Goal: Contribute content

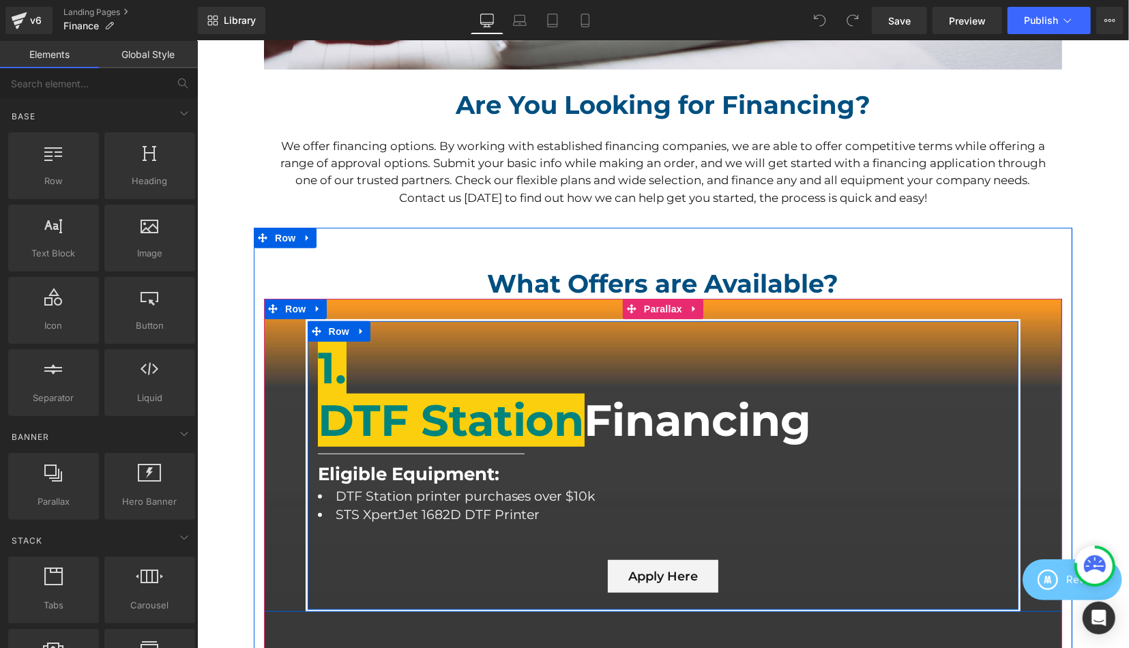
scroll to position [426, 0]
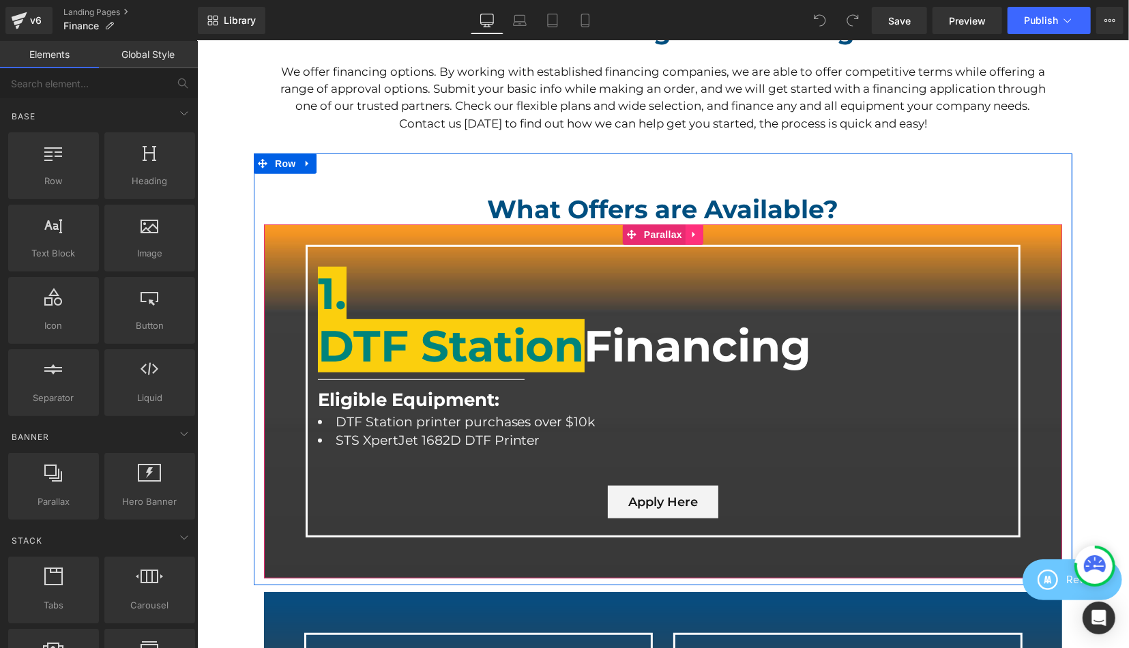
click at [696, 237] on icon at bounding box center [694, 234] width 10 height 10
click at [709, 240] on link at bounding box center [703, 234] width 18 height 20
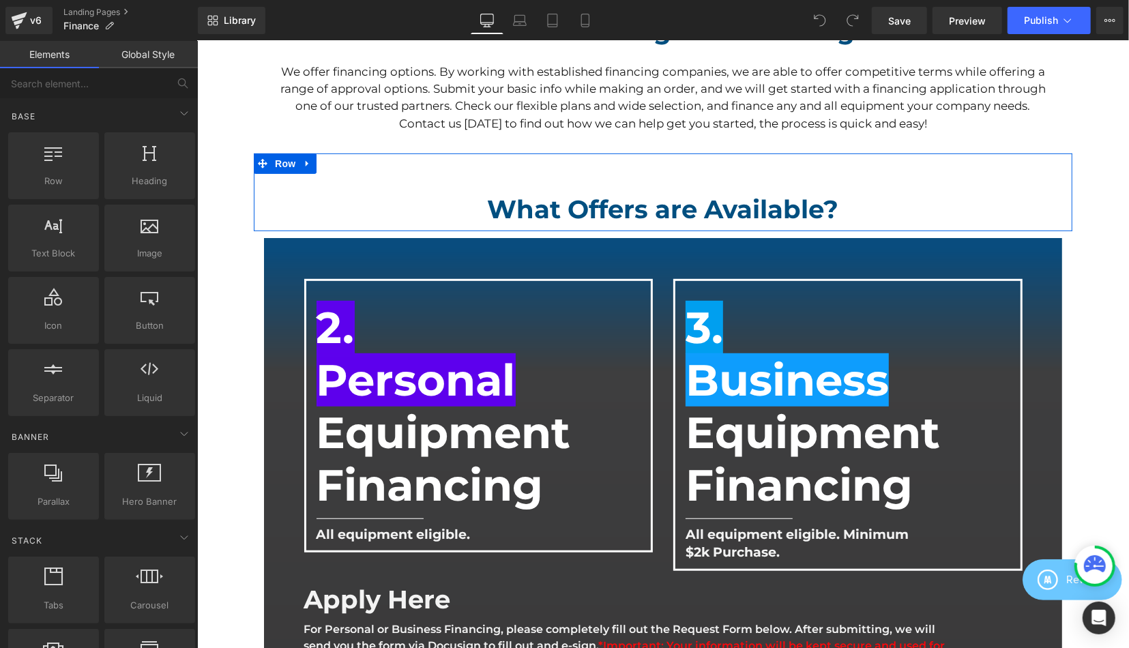
scroll to position [1690, 932]
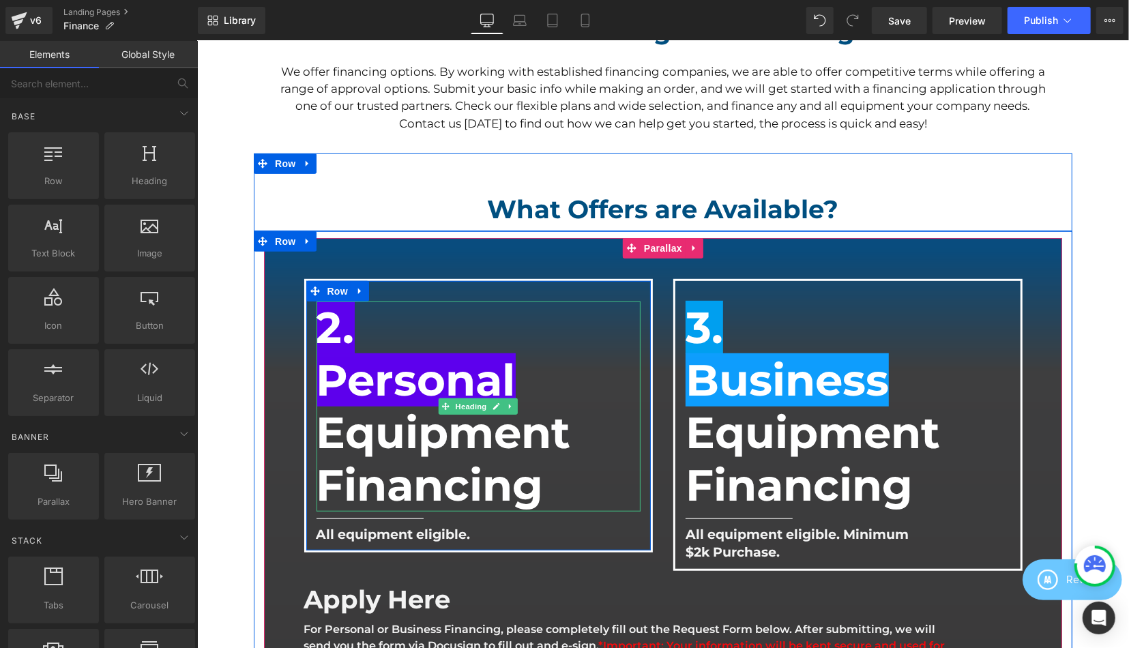
click at [318, 331] on div at bounding box center [317, 405] width 3 height 209
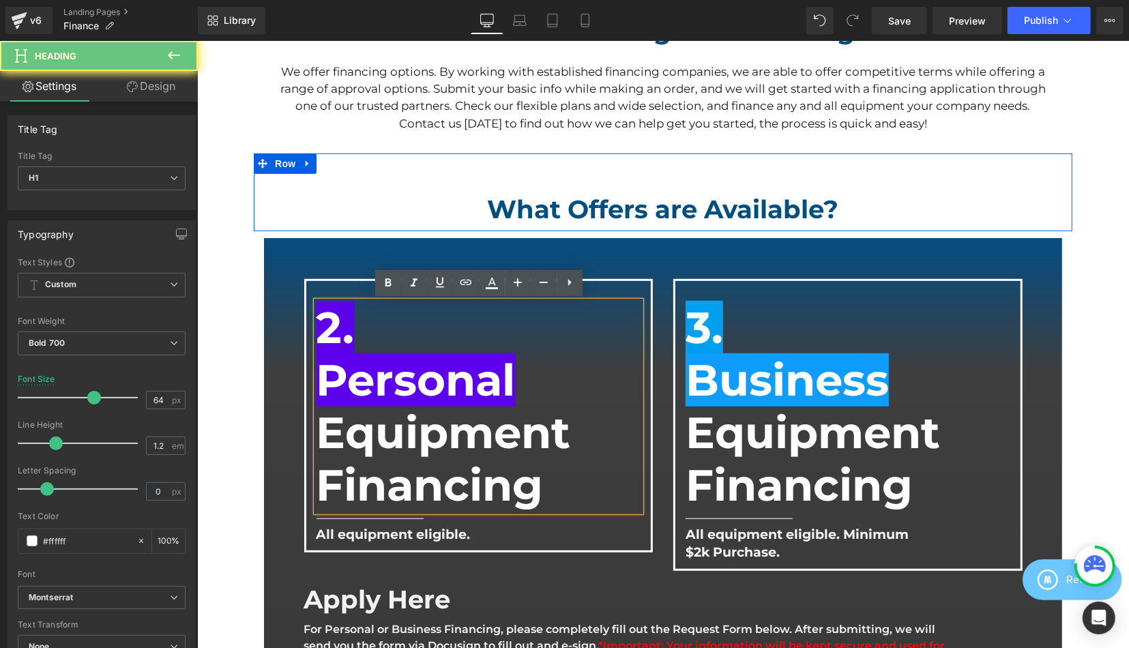
click at [332, 331] on span "2." at bounding box center [335, 326] width 38 height 53
drag, startPoint x: 334, startPoint y: 330, endPoint x: 320, endPoint y: 327, distance: 14.6
click at [320, 327] on span "2." at bounding box center [335, 326] width 38 height 53
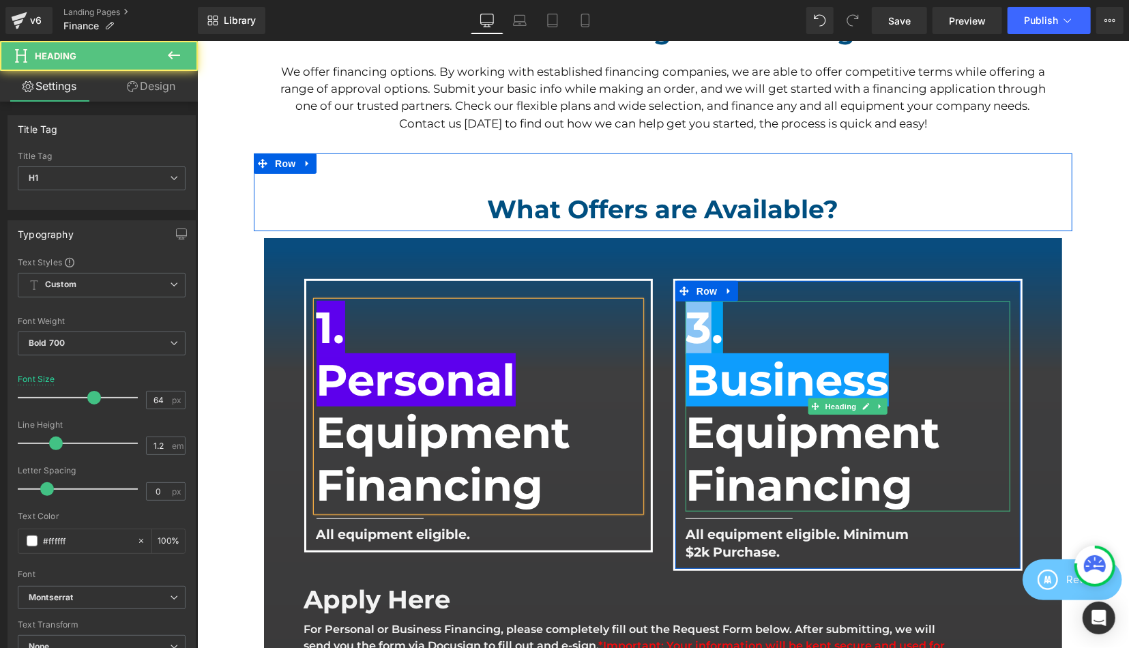
click at [694, 315] on span "3." at bounding box center [704, 326] width 38 height 53
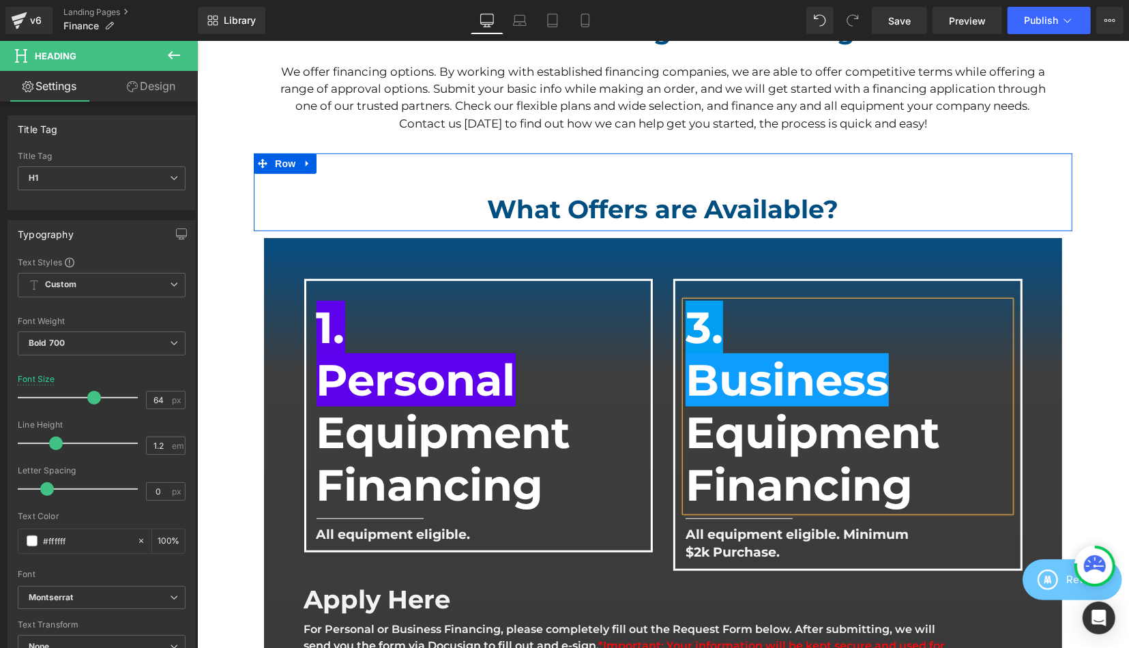
click at [756, 324] on h1 "3." at bounding box center [847, 327] width 325 height 53
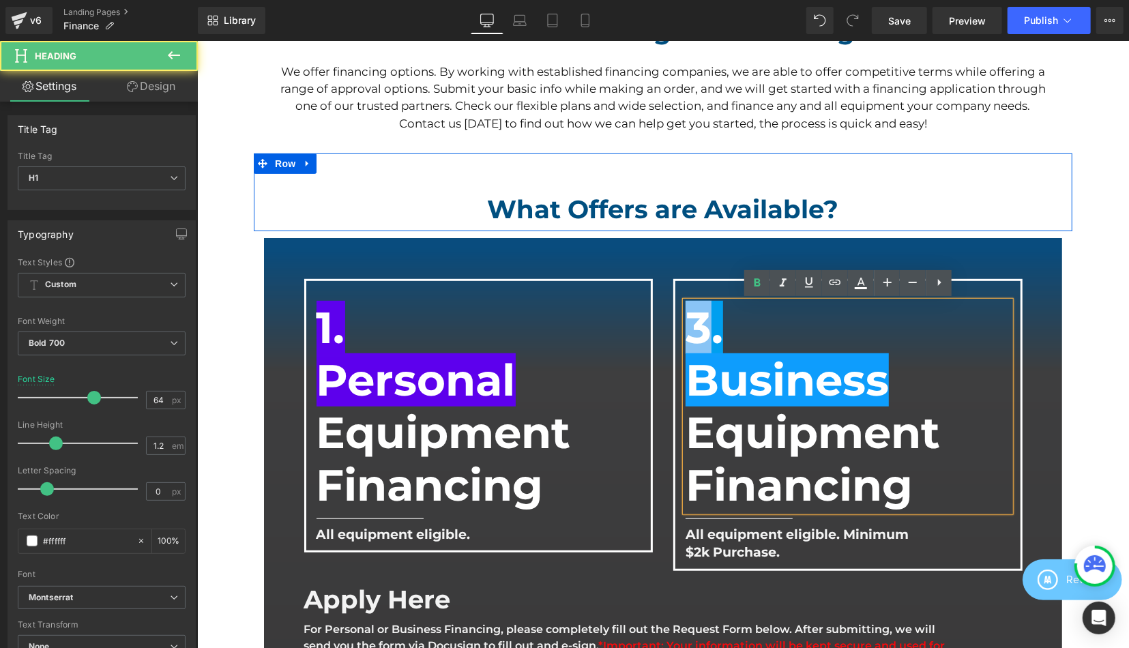
drag, startPoint x: 706, startPoint y: 315, endPoint x: 698, endPoint y: 314, distance: 9.0
click at [698, 314] on span "3." at bounding box center [704, 326] width 38 height 53
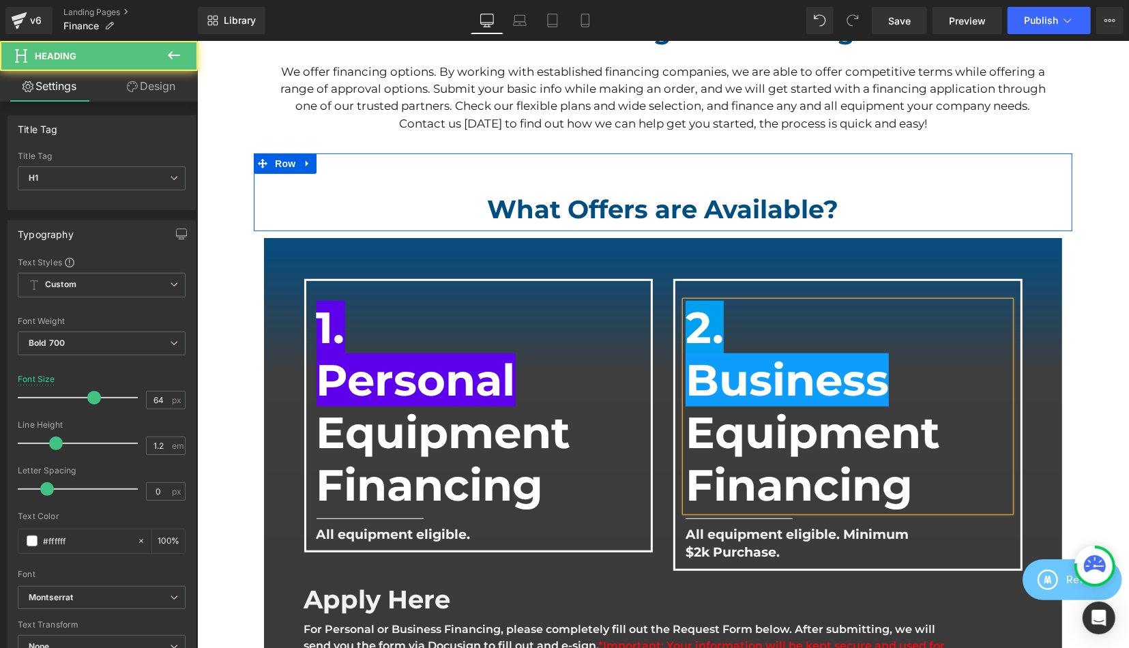
click at [766, 324] on h1 "2." at bounding box center [847, 327] width 325 height 53
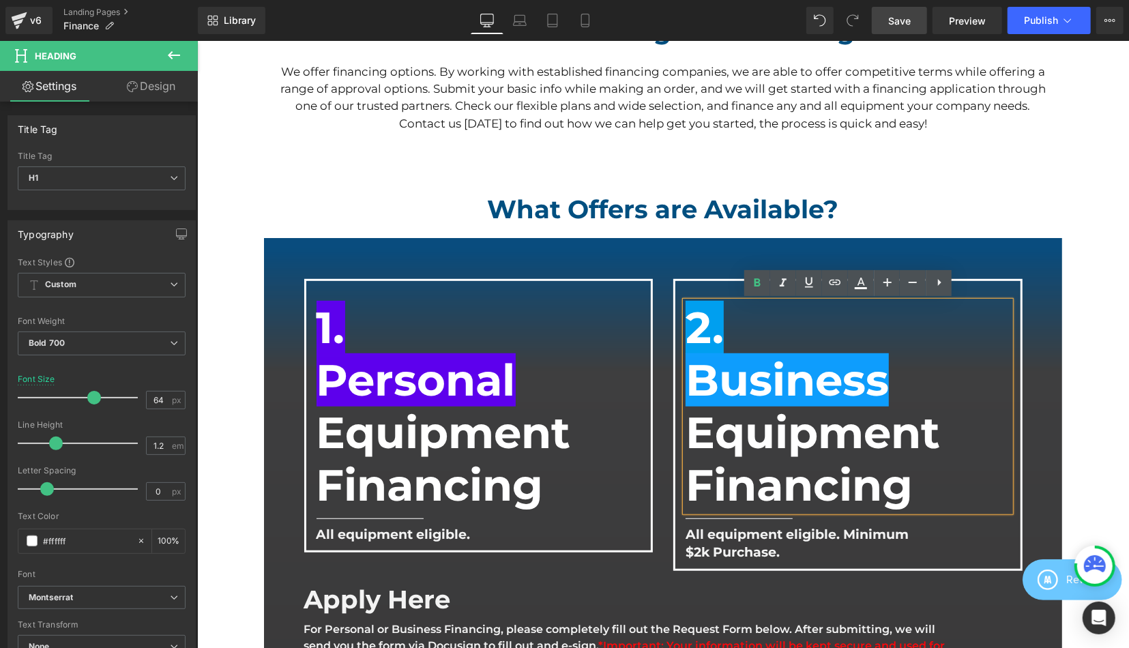
click at [918, 23] on link "Save" at bounding box center [898, 20] width 55 height 27
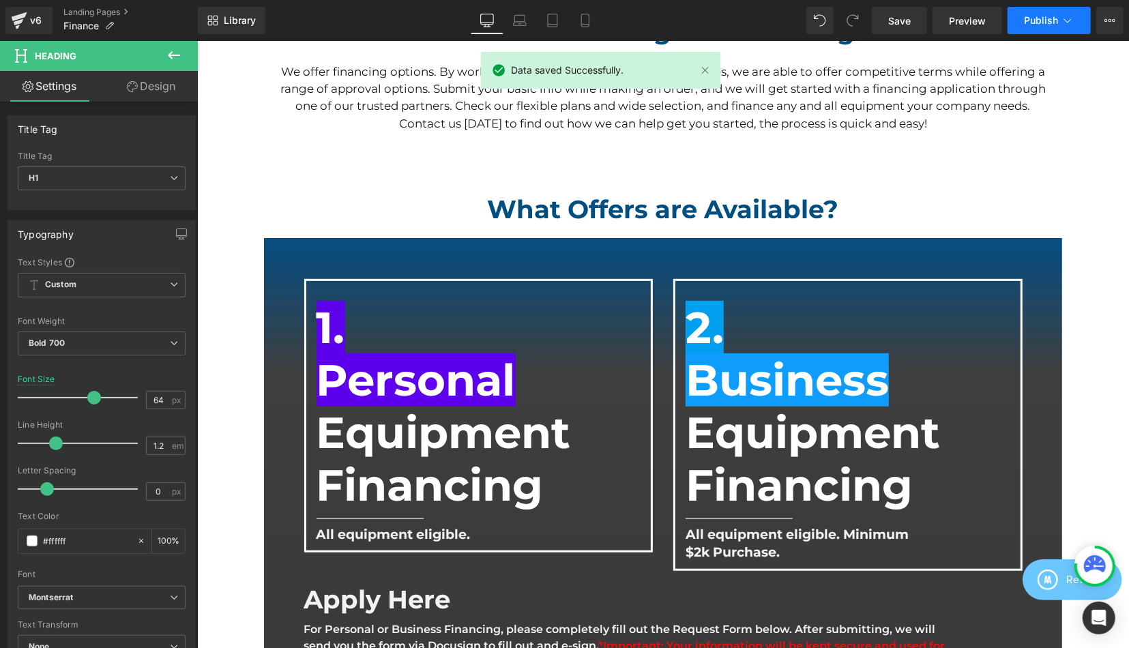
click at [1042, 20] on span "Publish" at bounding box center [1041, 20] width 34 height 11
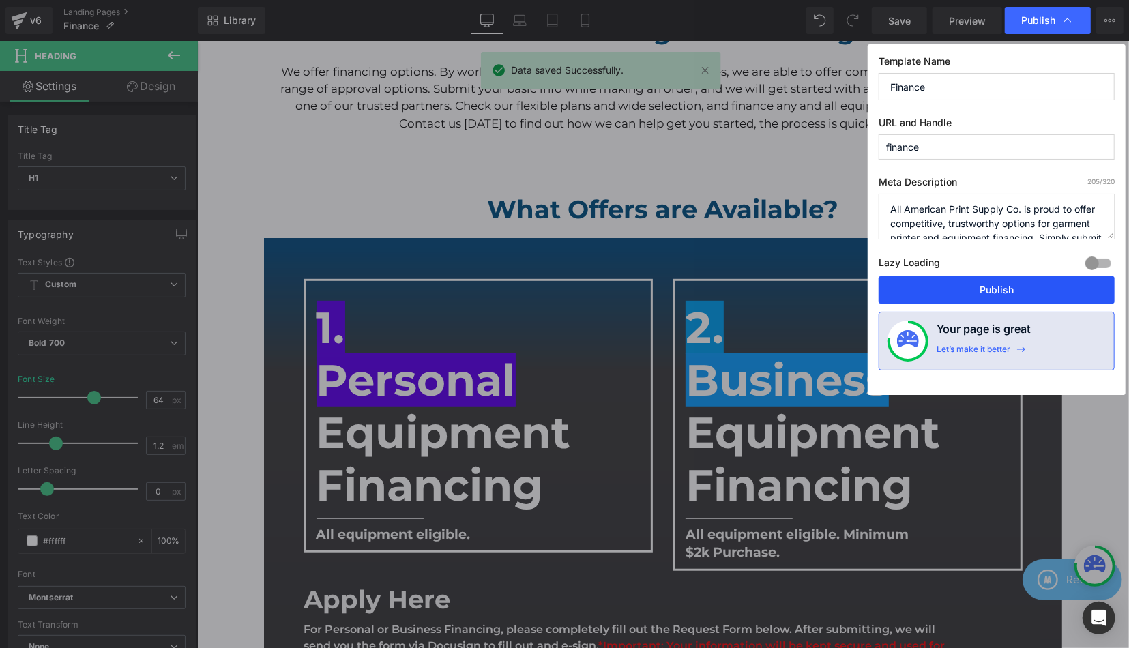
click at [1007, 280] on button "Publish" at bounding box center [996, 289] width 236 height 27
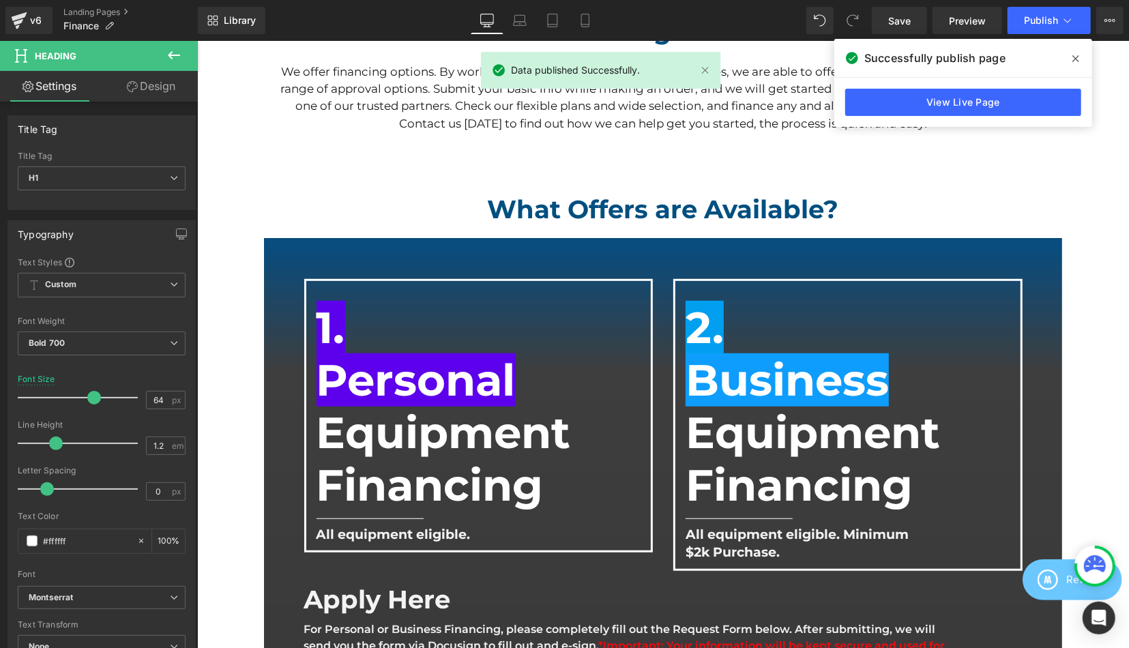
drag, startPoint x: 1074, startPoint y: 58, endPoint x: 765, endPoint y: 129, distance: 316.9
click at [1074, 58] on icon at bounding box center [1075, 58] width 7 height 7
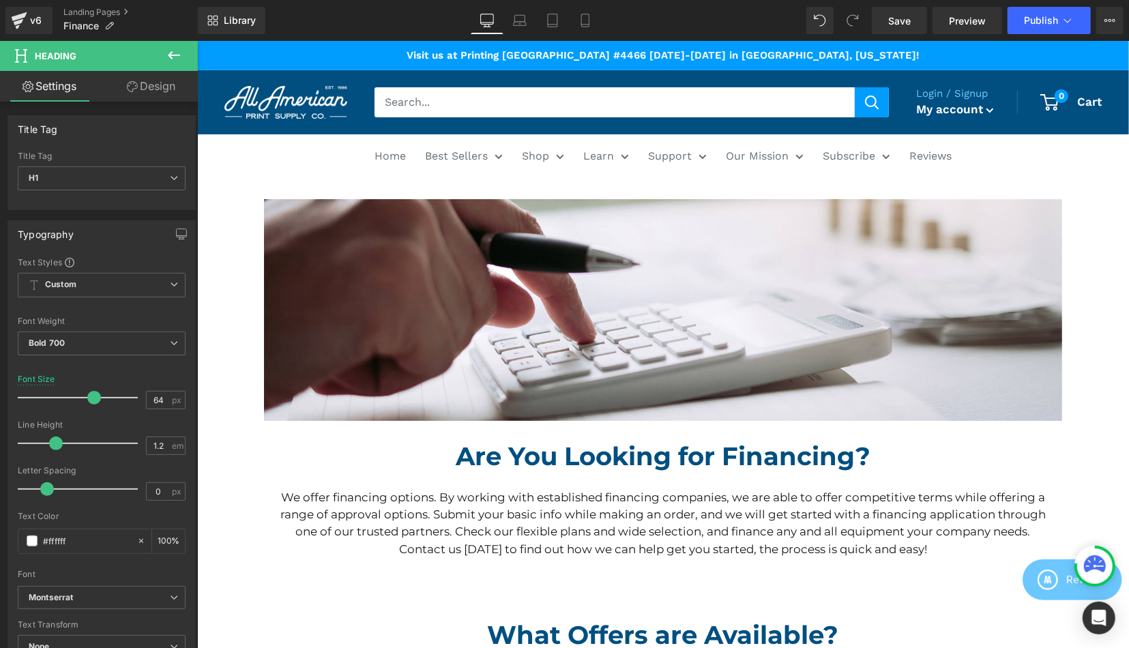
click at [181, 59] on icon at bounding box center [174, 55] width 16 height 16
